Goal: Find specific page/section: Find specific page/section

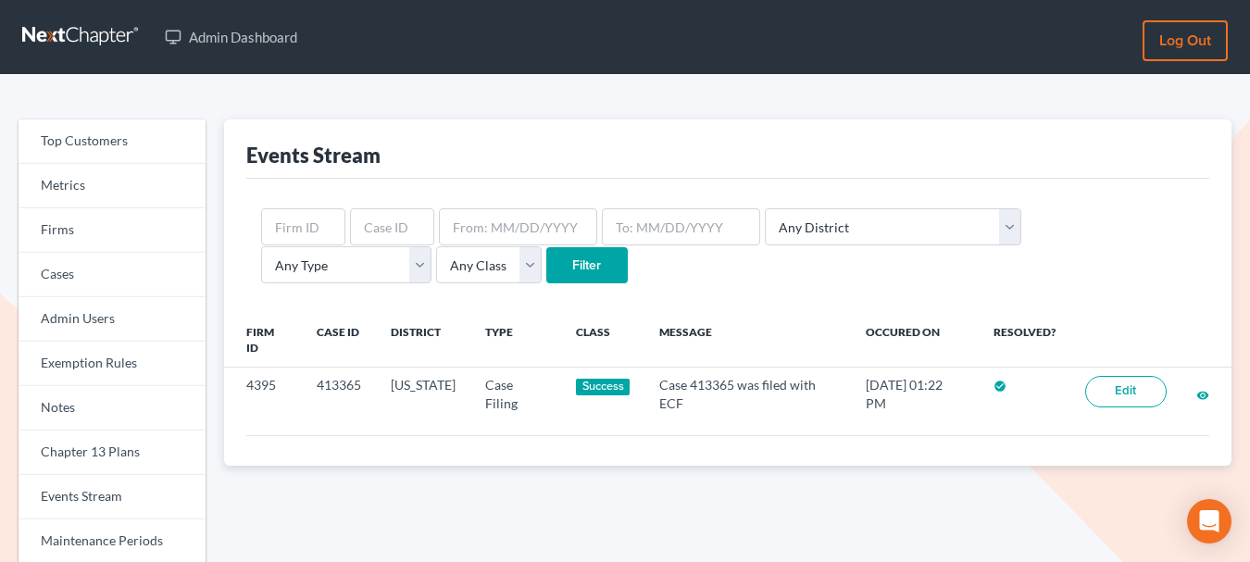
scroll to position [153, 0]
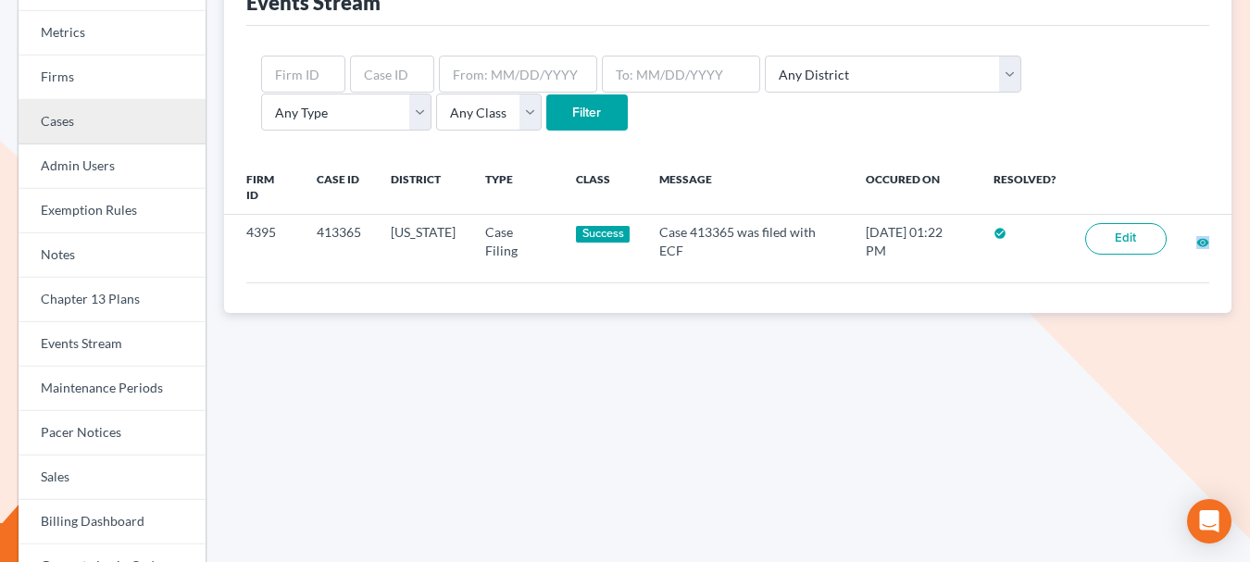
click at [116, 116] on link "Cases" at bounding box center [112, 122] width 187 height 44
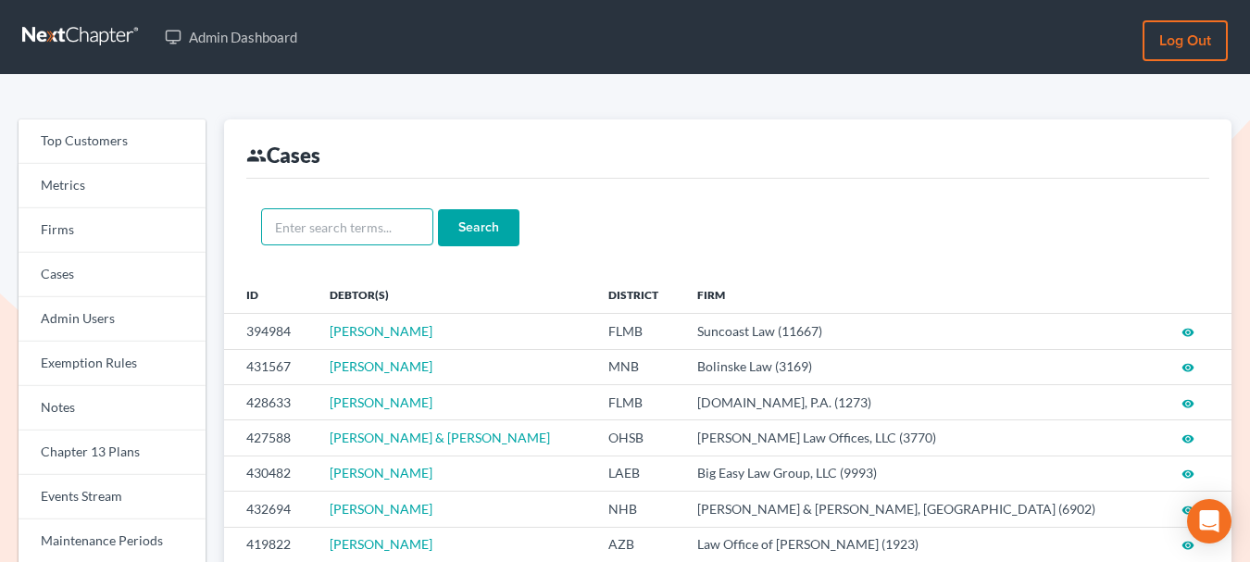
click at [327, 224] on input "text" at bounding box center [347, 226] width 172 height 37
paste input "Fincher's"
type input "Fincher's"
click at [486, 235] on input "Search" at bounding box center [479, 227] width 82 height 37
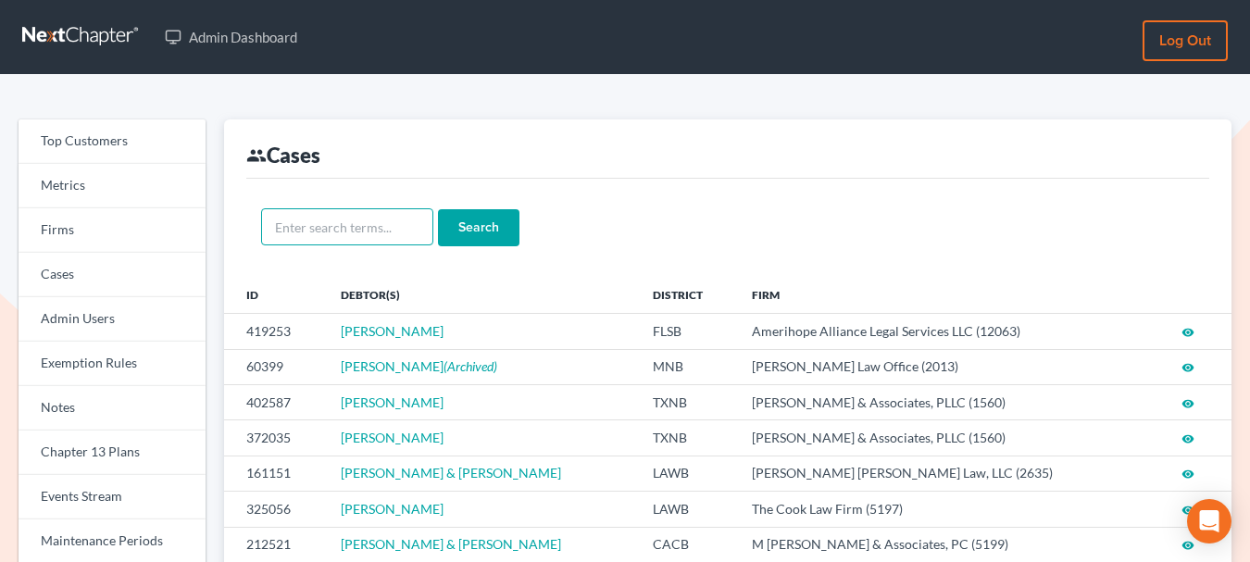
click at [389, 228] on input "text" at bounding box center [347, 226] width 172 height 37
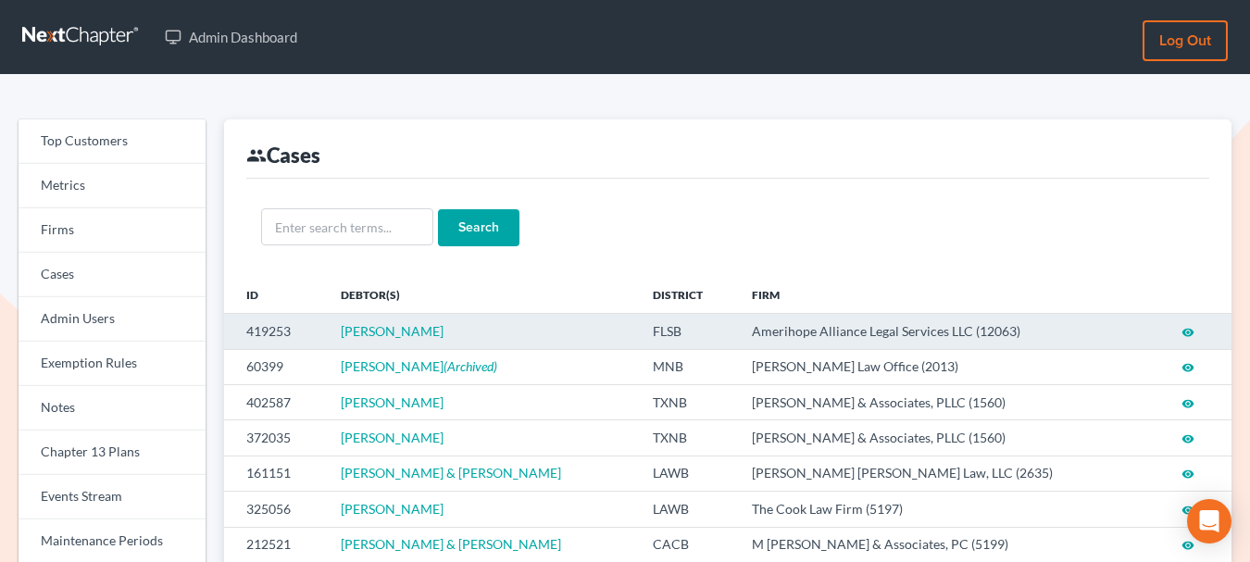
click at [273, 330] on td "419253" at bounding box center [275, 331] width 102 height 35
copy td "419253"
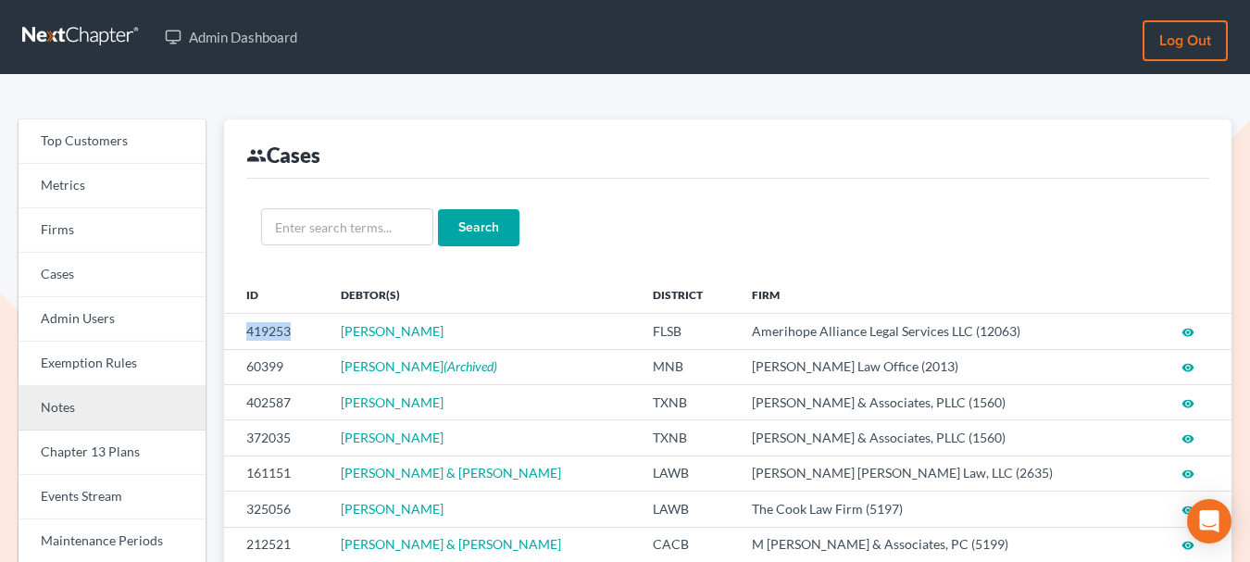
scroll to position [27, 0]
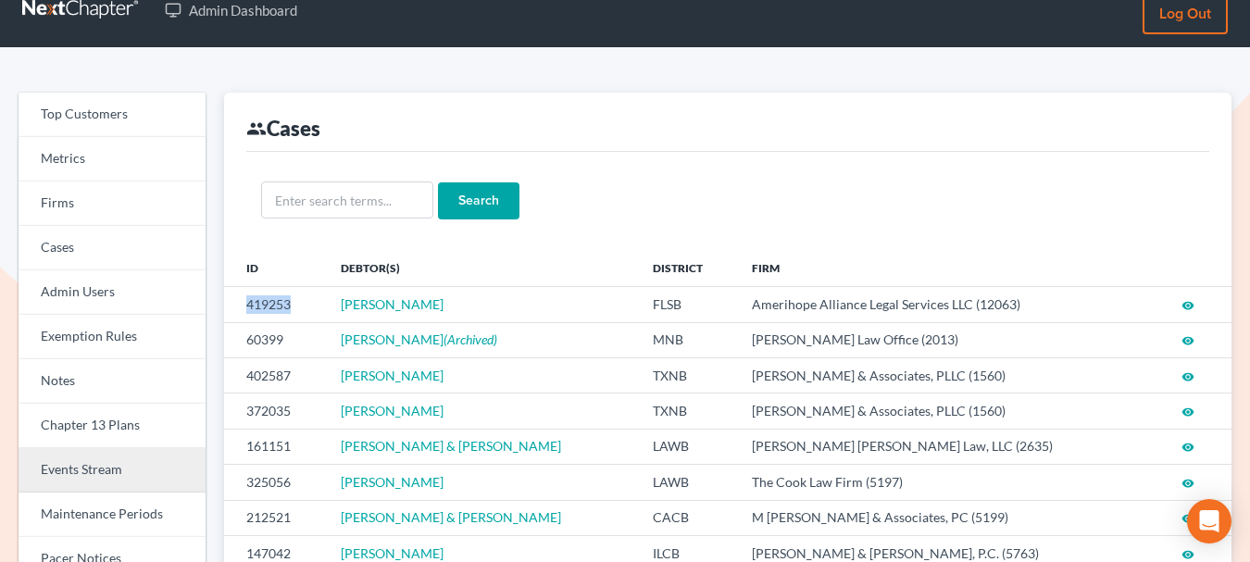
click at [117, 464] on link "Events Stream" at bounding box center [112, 470] width 187 height 44
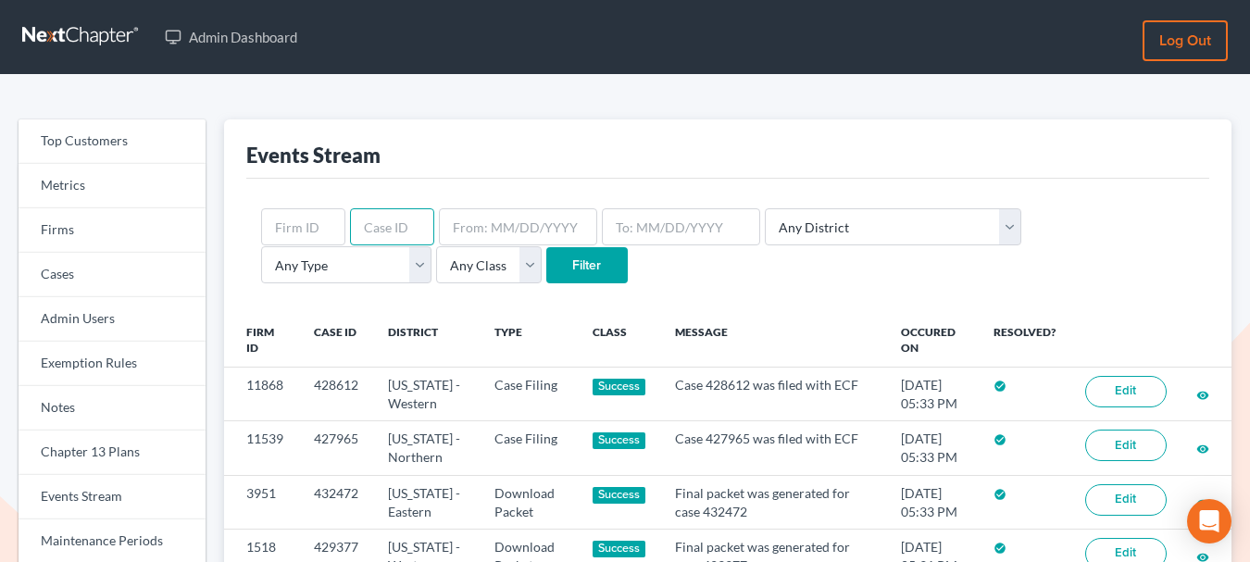
click at [382, 224] on input "text" at bounding box center [392, 226] width 84 height 37
paste input "419253"
type input "419253"
click at [546, 255] on input "Filter" at bounding box center [587, 265] width 82 height 37
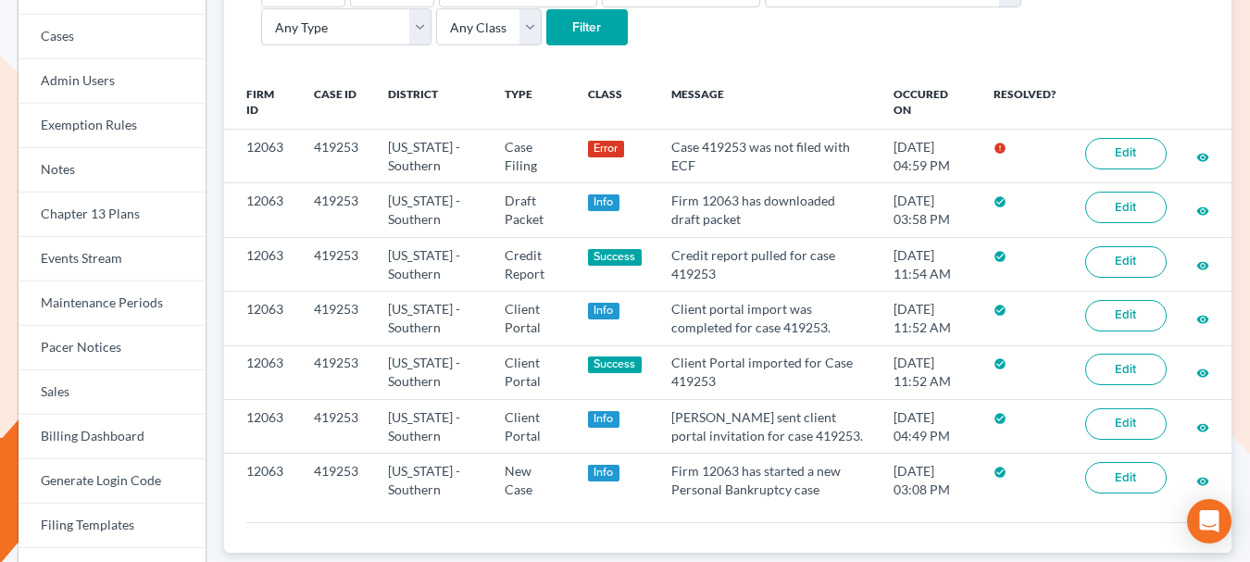
scroll to position [239, 0]
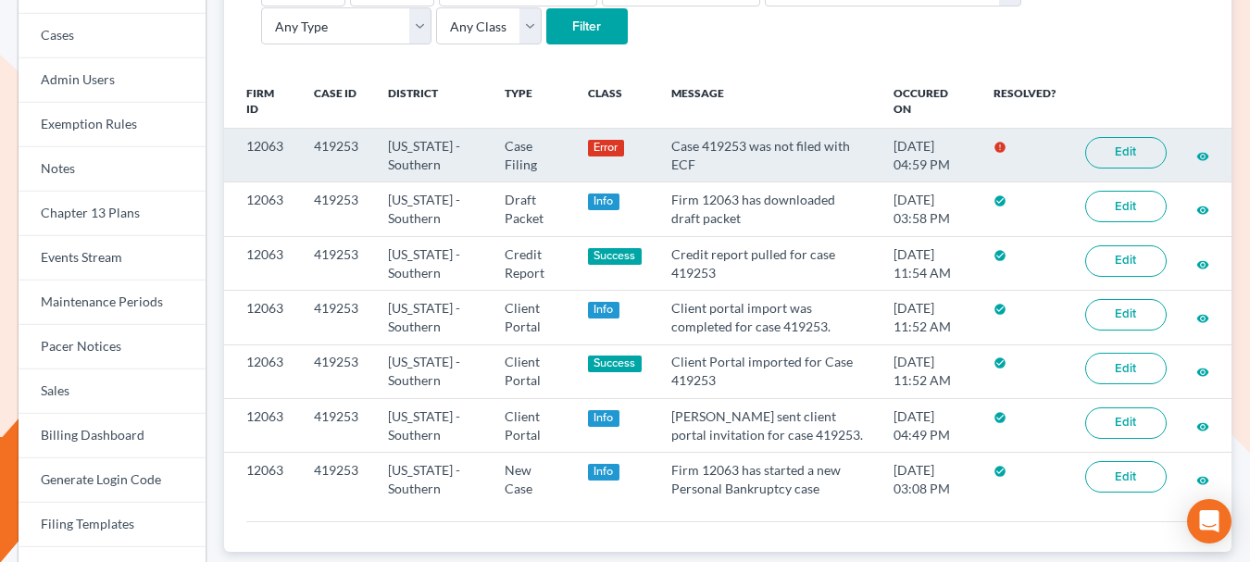
click at [1106, 155] on link "Edit" at bounding box center [1127, 152] width 82 height 31
